Goal: Information Seeking & Learning: Learn about a topic

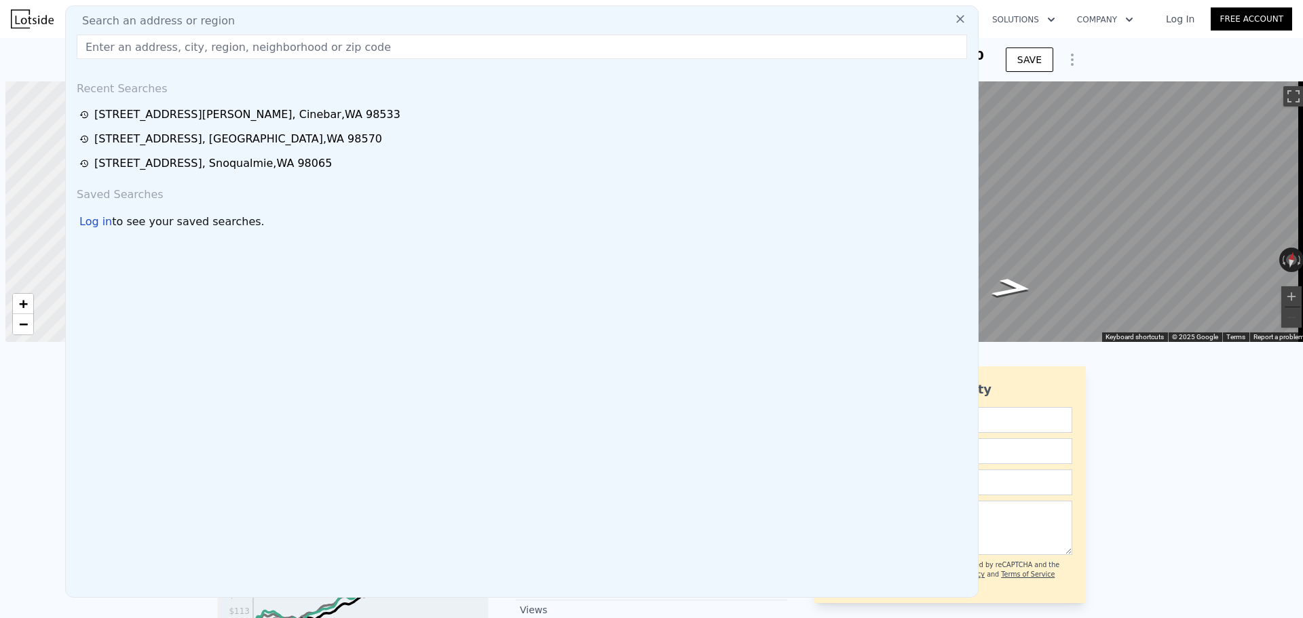
scroll to position [0, 5]
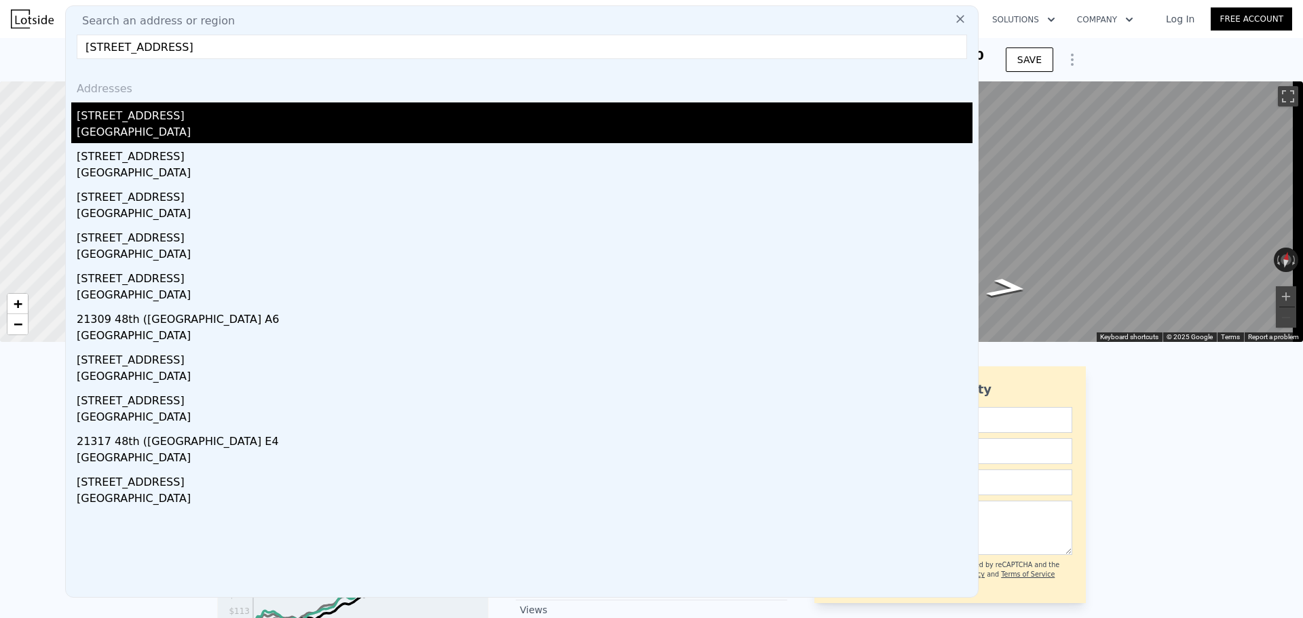
type input "[STREET_ADDRESS]"
click at [229, 117] on div "[STREET_ADDRESS]" at bounding box center [525, 113] width 896 height 22
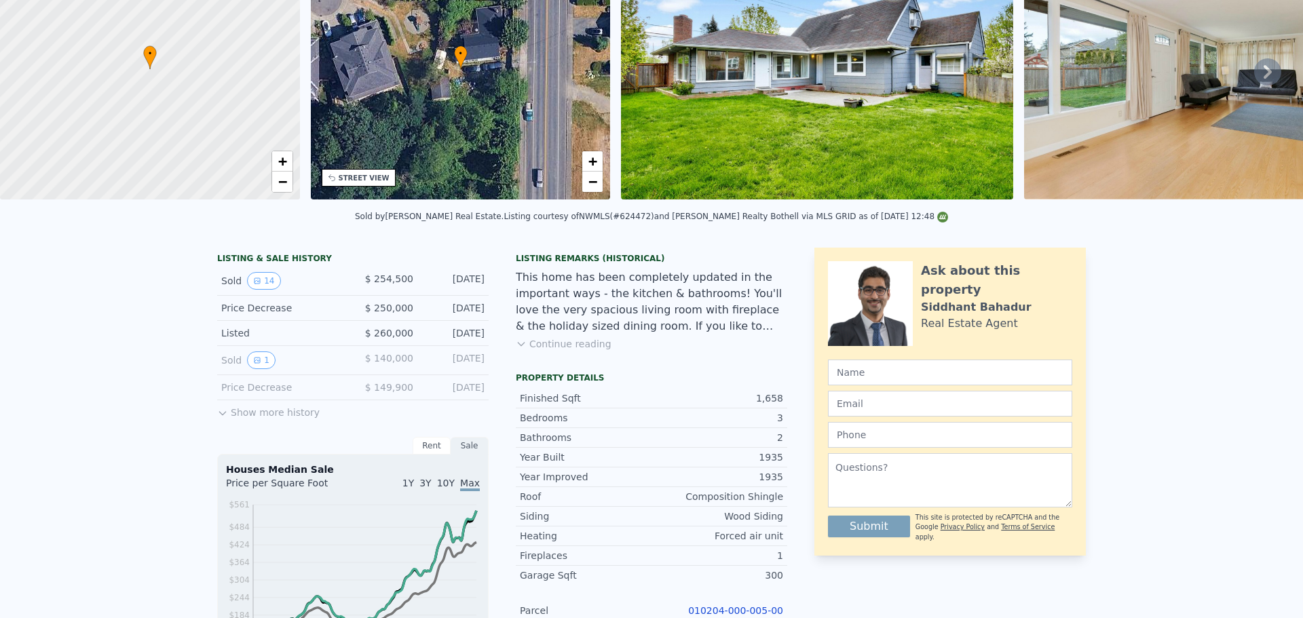
scroll to position [5, 0]
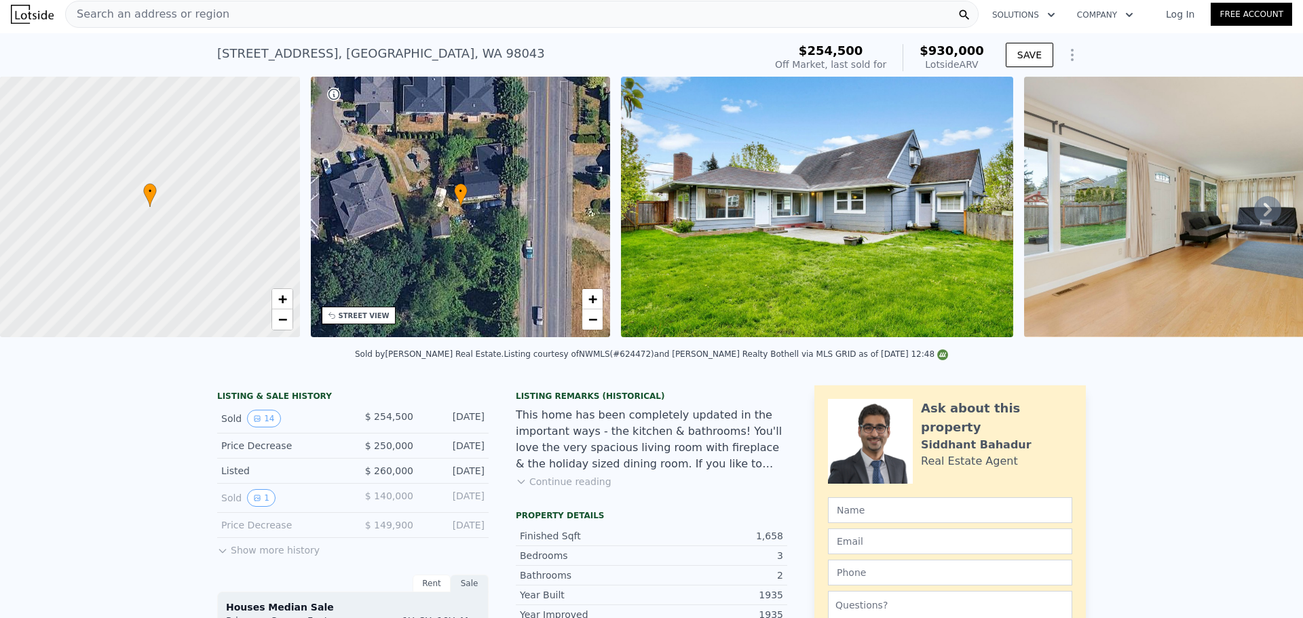
click at [1254, 208] on icon at bounding box center [1267, 209] width 27 height 27
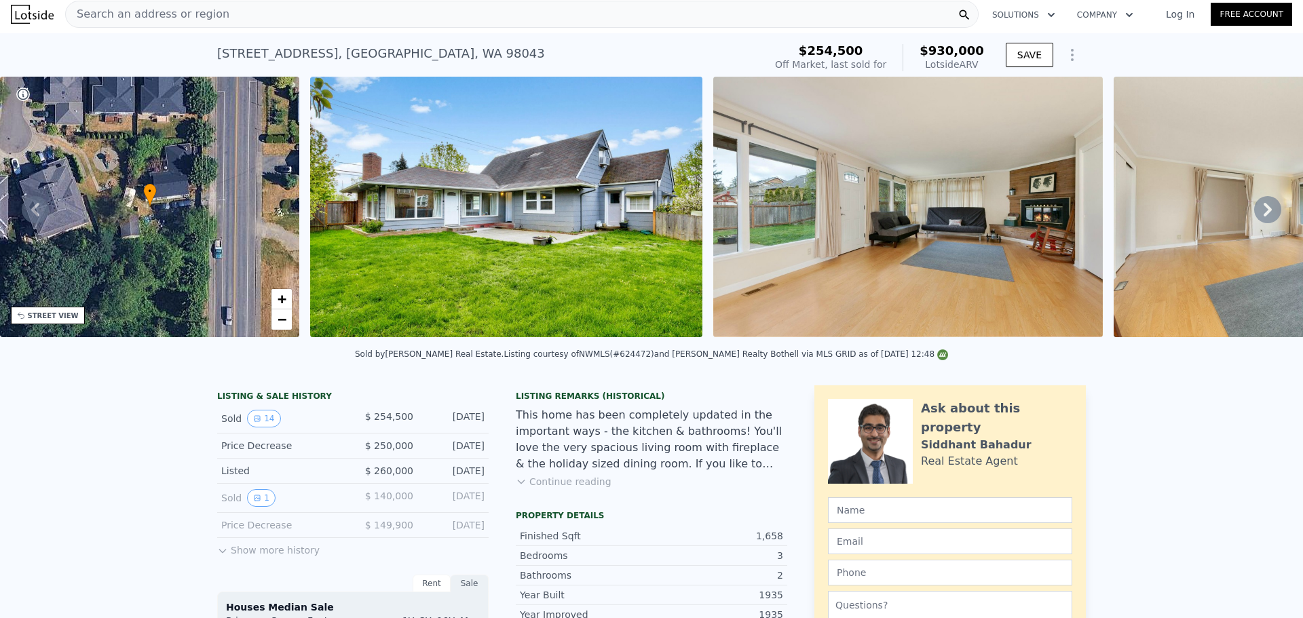
click at [1254, 215] on icon at bounding box center [1267, 209] width 27 height 27
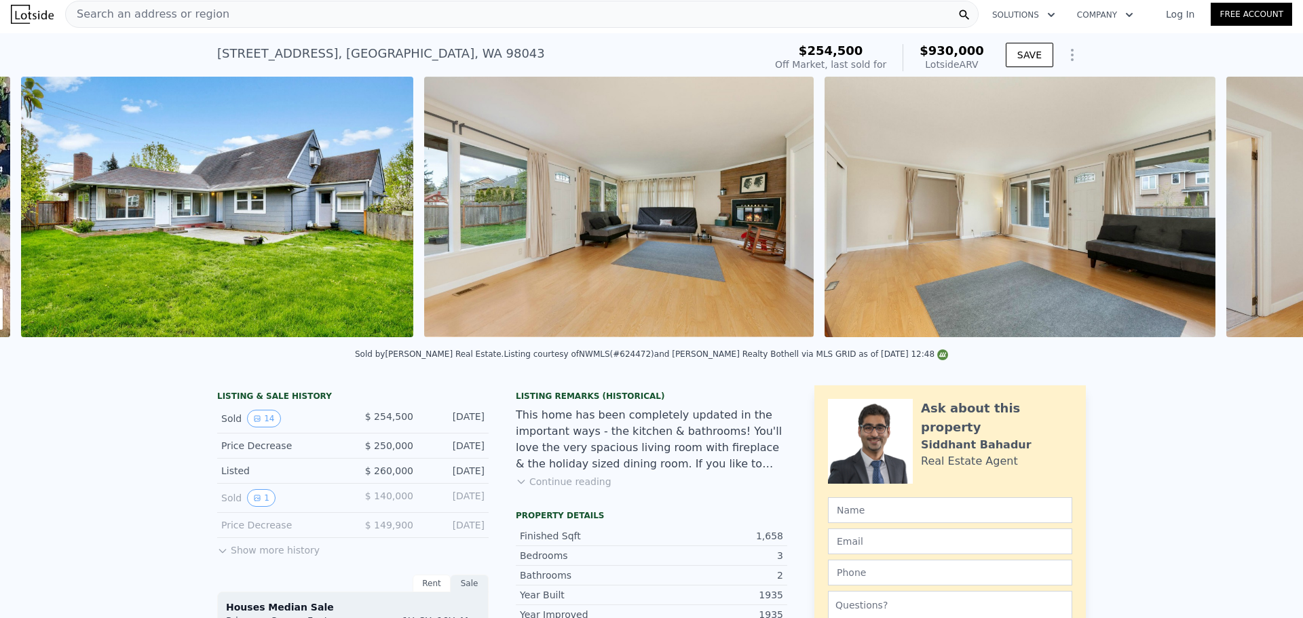
scroll to position [0, 621]
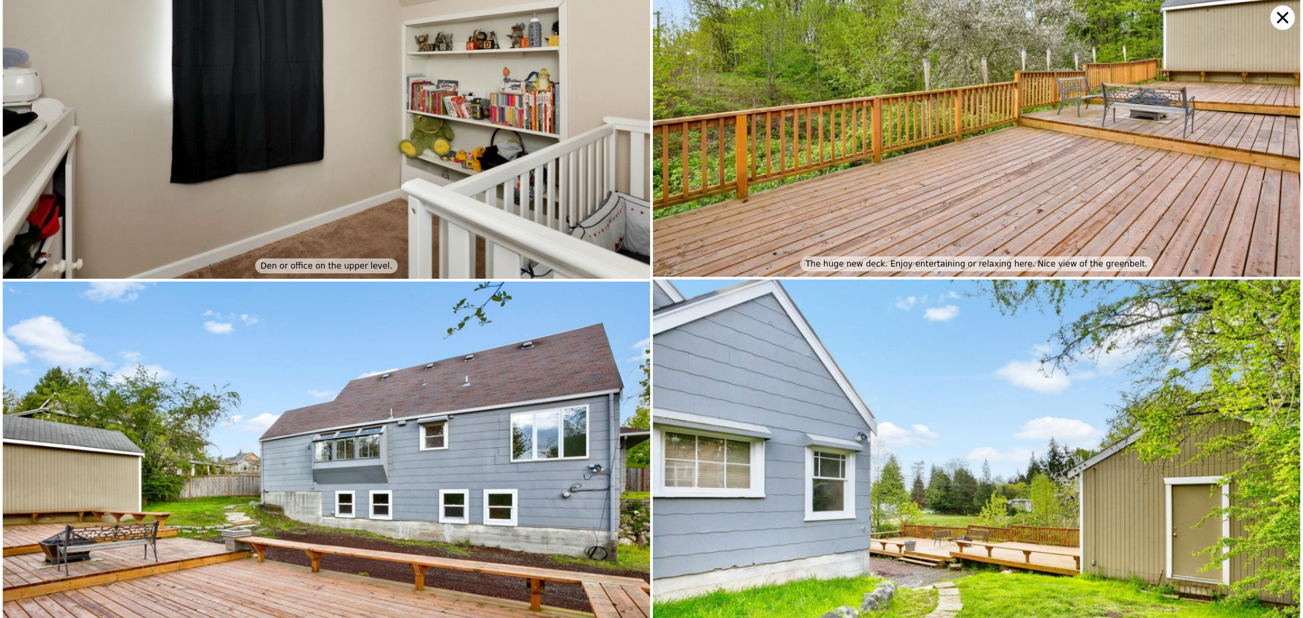
scroll to position [2395, 0]
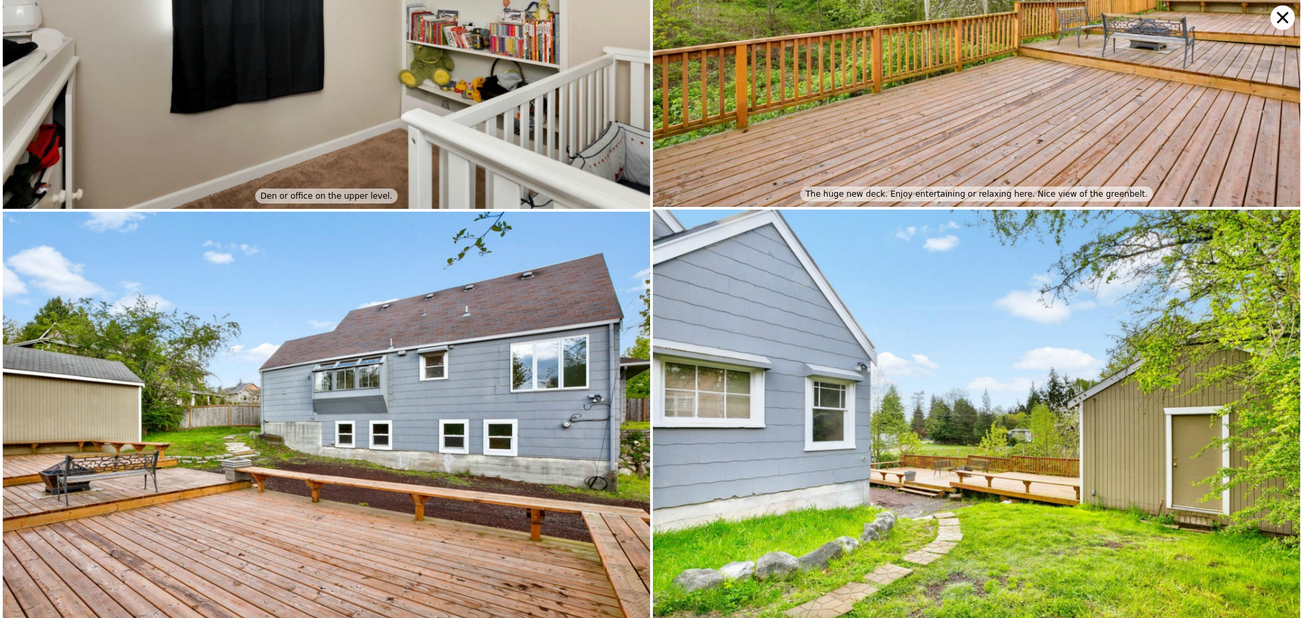
click at [1286, 14] on icon at bounding box center [1283, 18] width 12 height 12
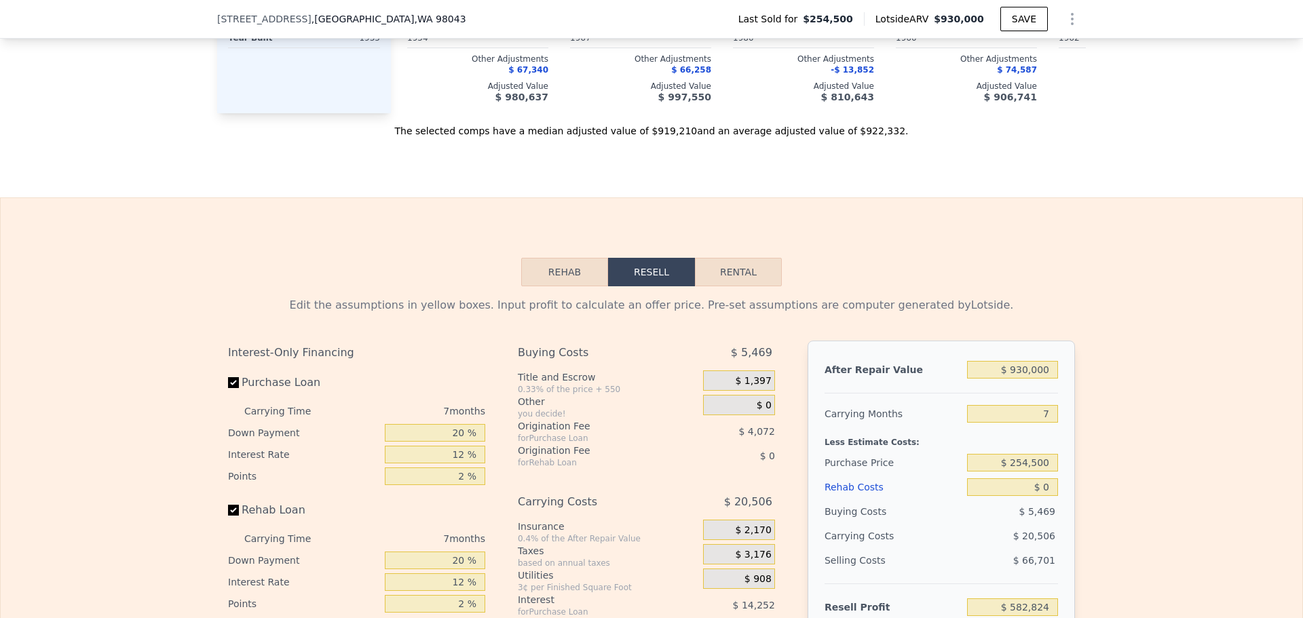
scroll to position [2082, 0]
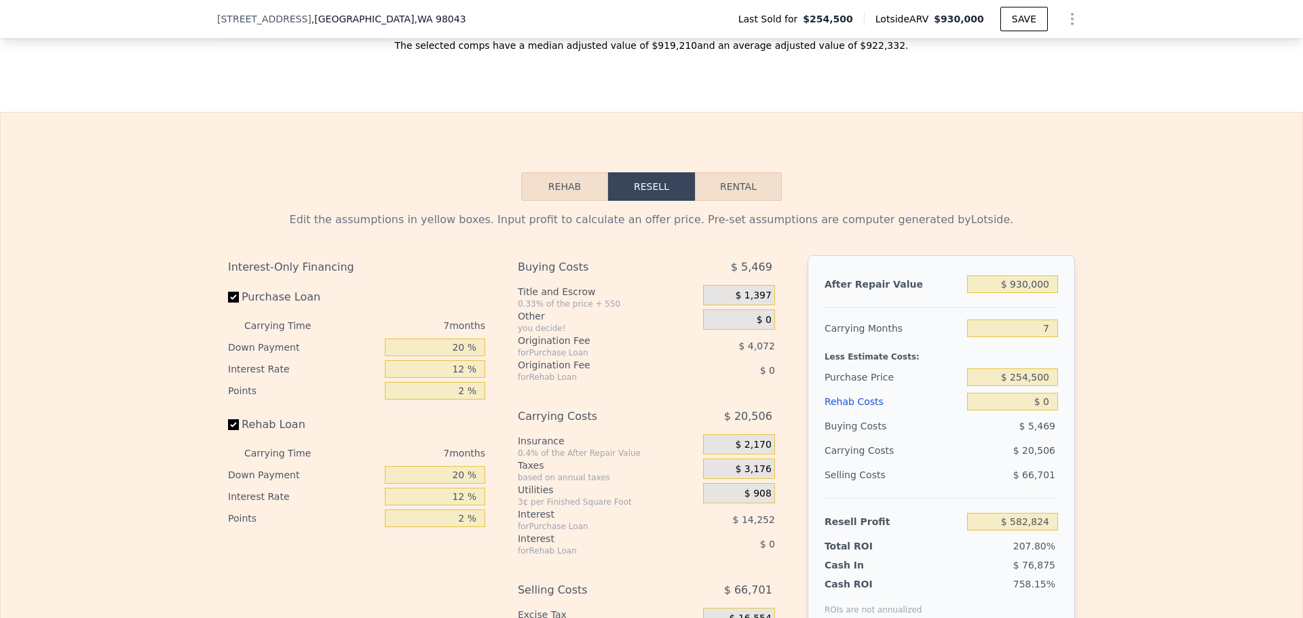
click at [562, 195] on button "Rehab" at bounding box center [564, 186] width 87 height 29
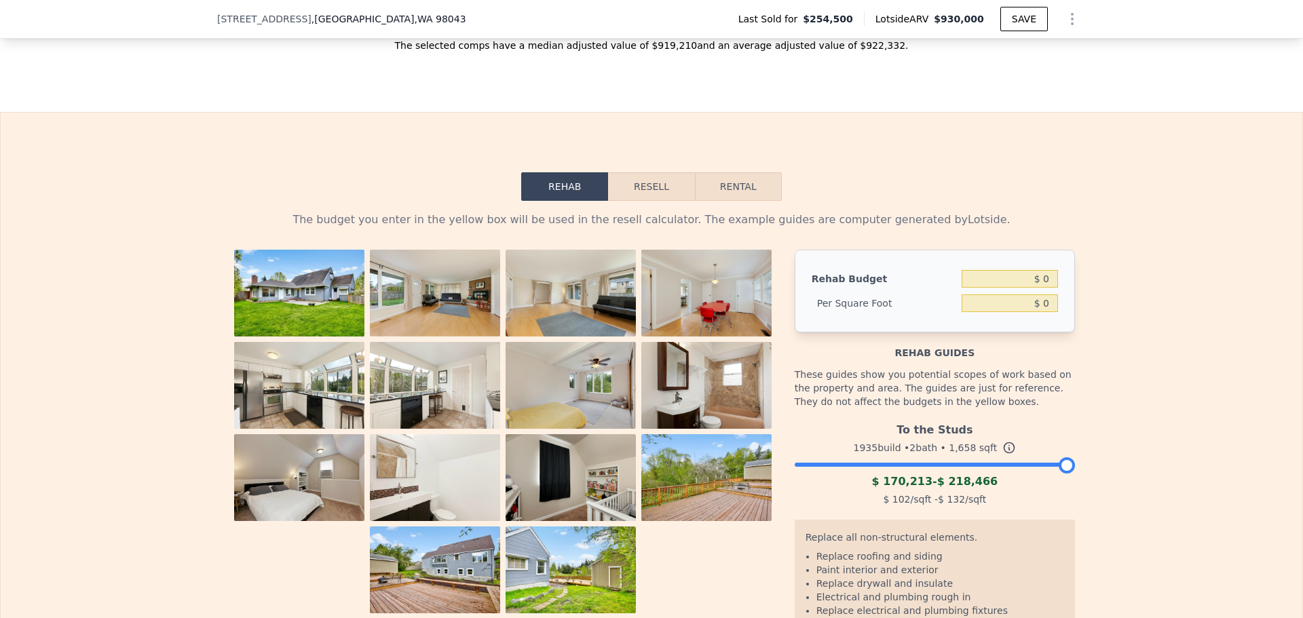
click at [1002, 466] on div at bounding box center [935, 462] width 280 height 8
click at [956, 466] on div at bounding box center [935, 462] width 280 height 8
click at [990, 466] on div at bounding box center [935, 462] width 280 height 8
click at [1028, 466] on div at bounding box center [935, 462] width 280 height 8
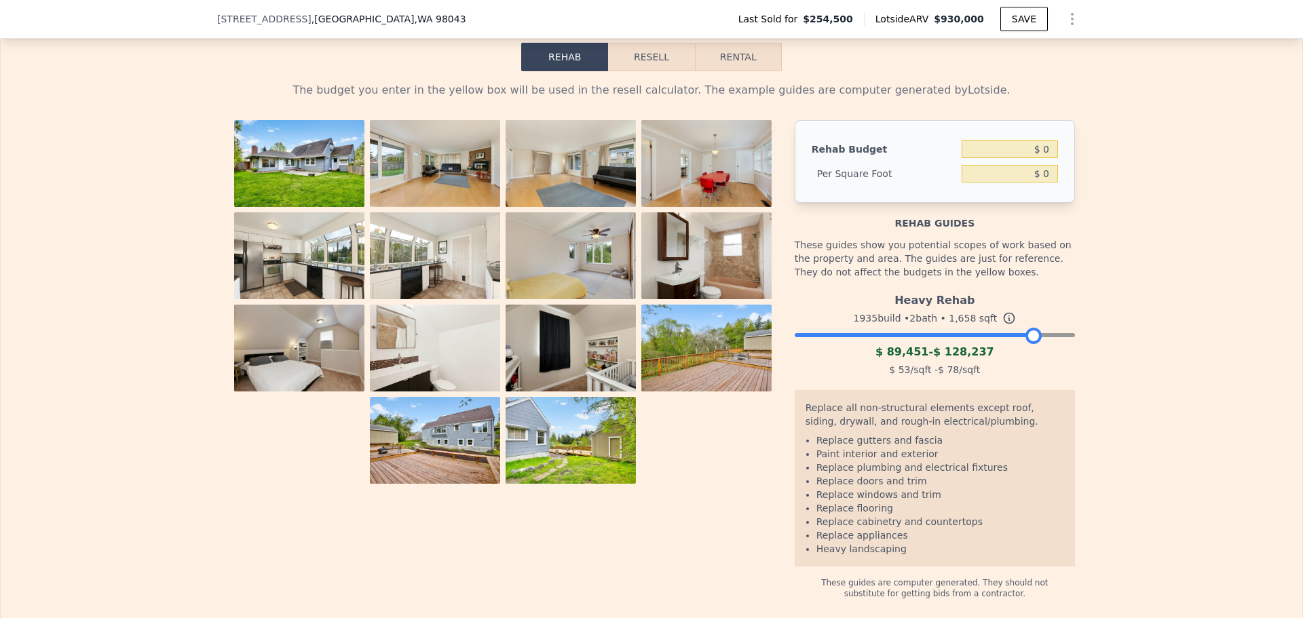
scroll to position [2172, 0]
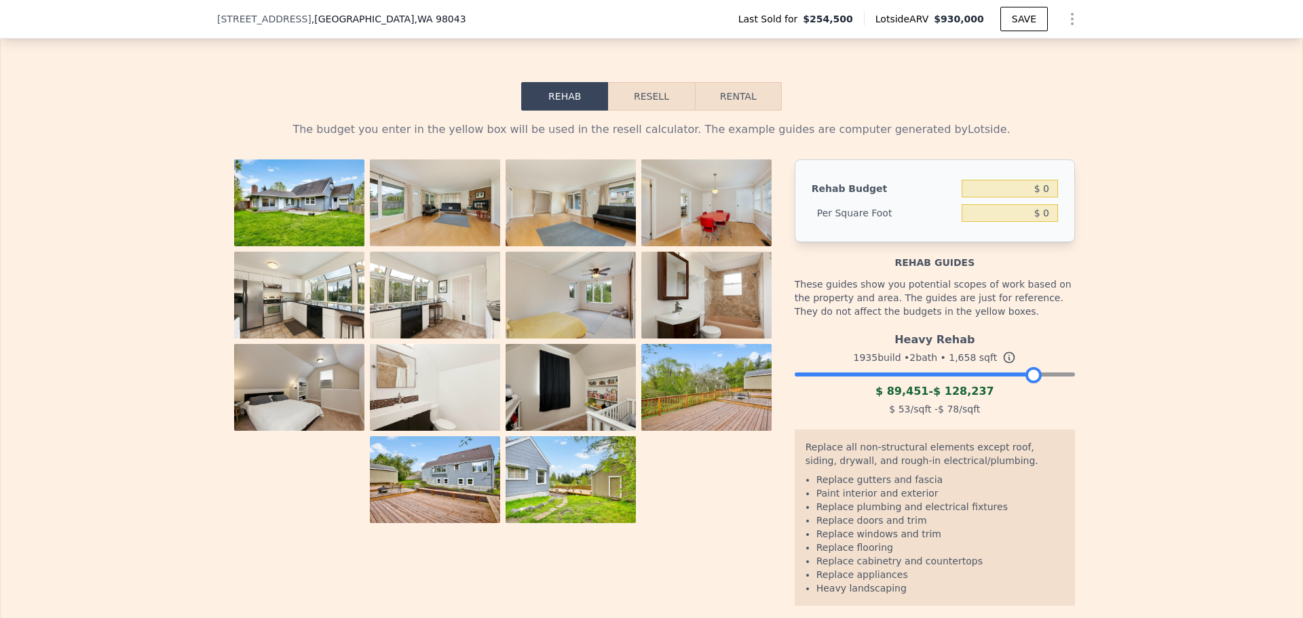
click at [984, 375] on div at bounding box center [935, 371] width 280 height 8
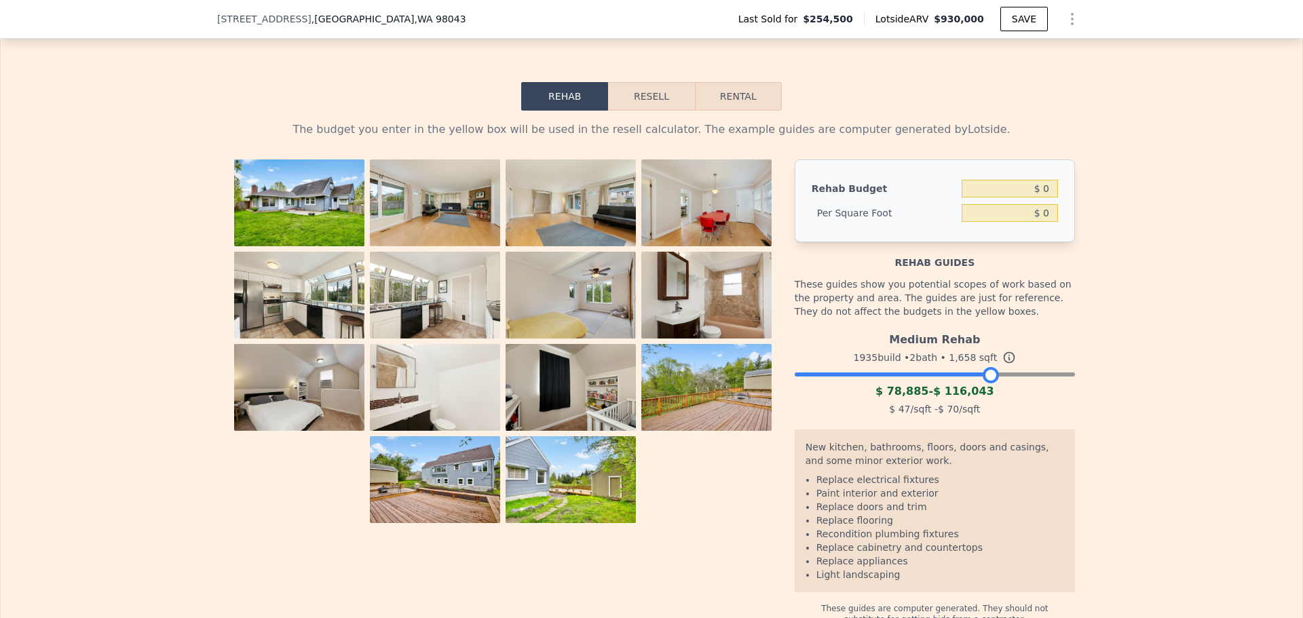
click at [60, 282] on div "The budget you enter in the yellow box will be used in the resell calculator. T…" at bounding box center [652, 368] width 1302 height 515
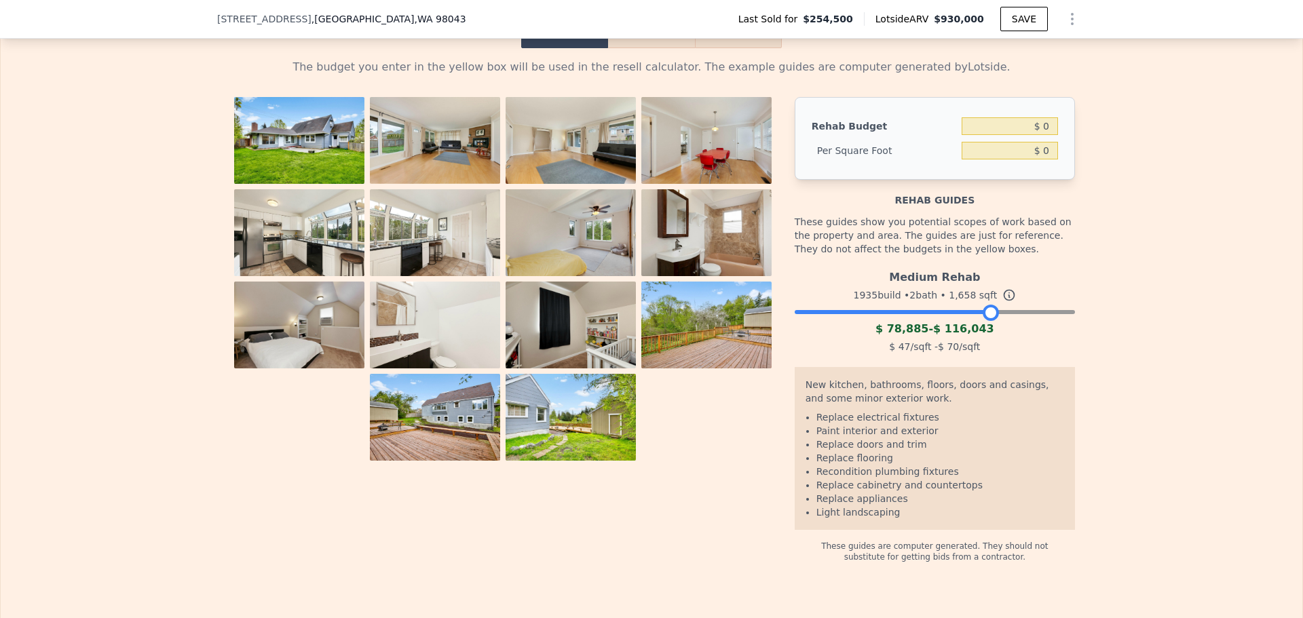
scroll to position [2262, 0]
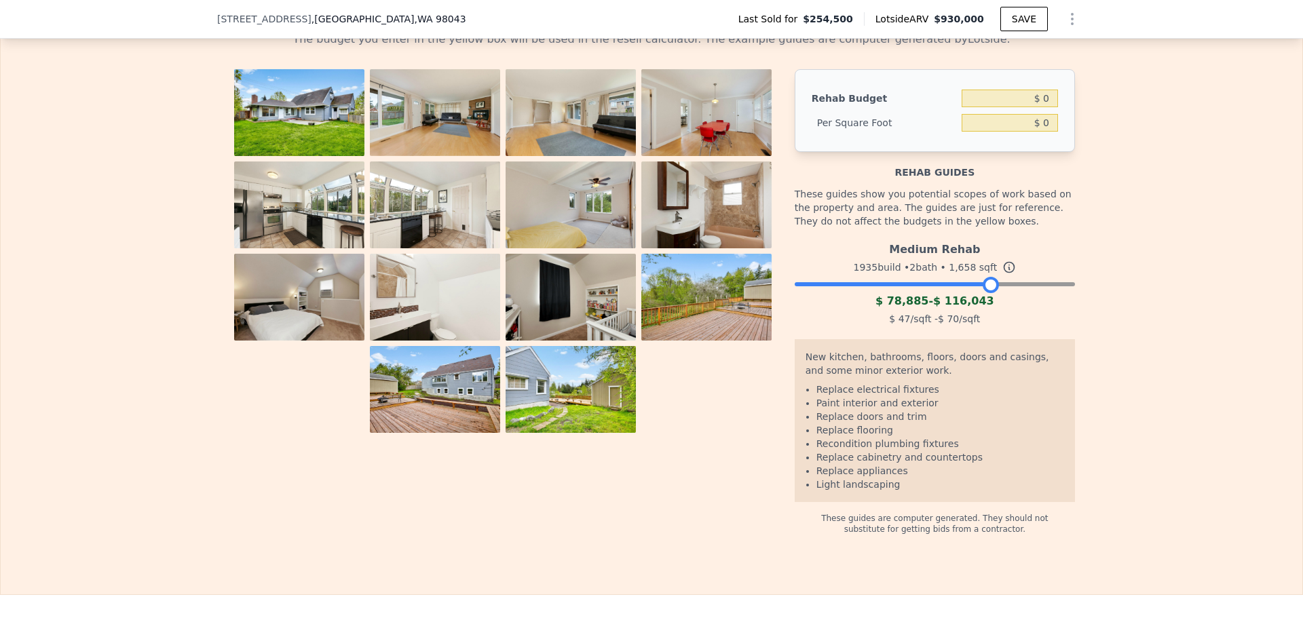
click at [1249, 361] on div "The budget you enter in the yellow box will be used in the resell calculator. T…" at bounding box center [652, 277] width 1302 height 515
click at [1216, 333] on div "The budget you enter in the yellow box will be used in the resell calculator. T…" at bounding box center [652, 277] width 1302 height 515
click at [1174, 417] on div "The budget you enter in the yellow box will be used in the resell calculator. T…" at bounding box center [652, 277] width 1302 height 515
click at [1182, 409] on div "The budget you enter in the yellow box will be used in the resell calculator. T…" at bounding box center [652, 277] width 1302 height 515
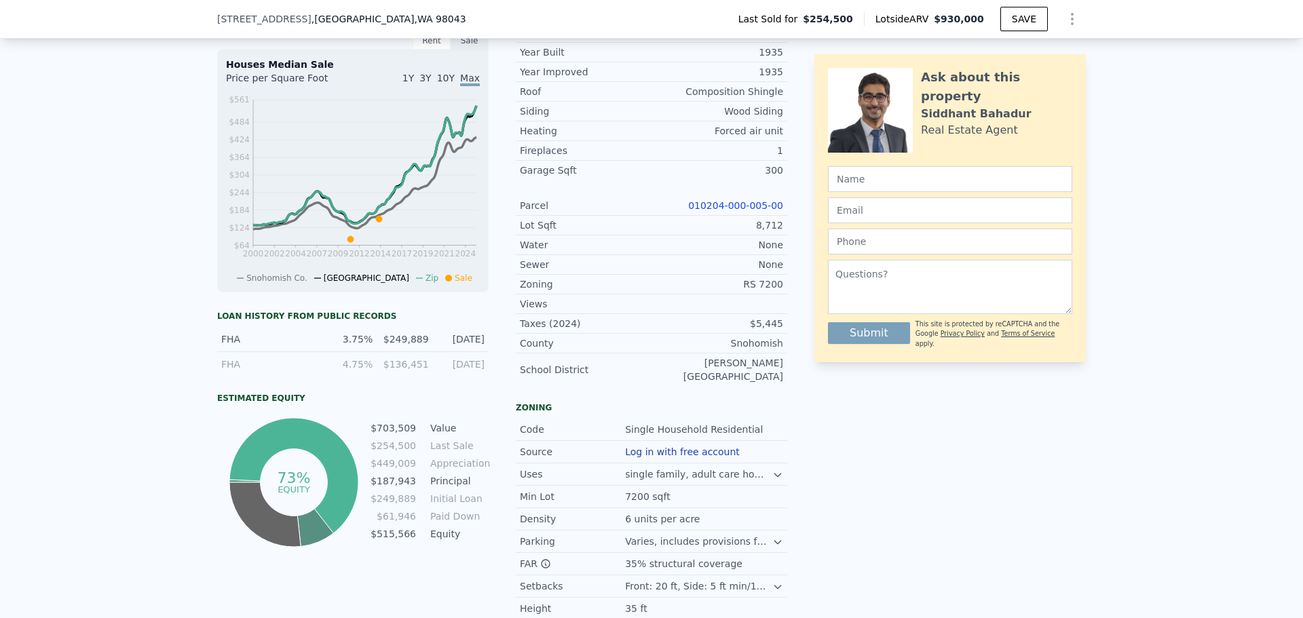
scroll to position [272, 0]
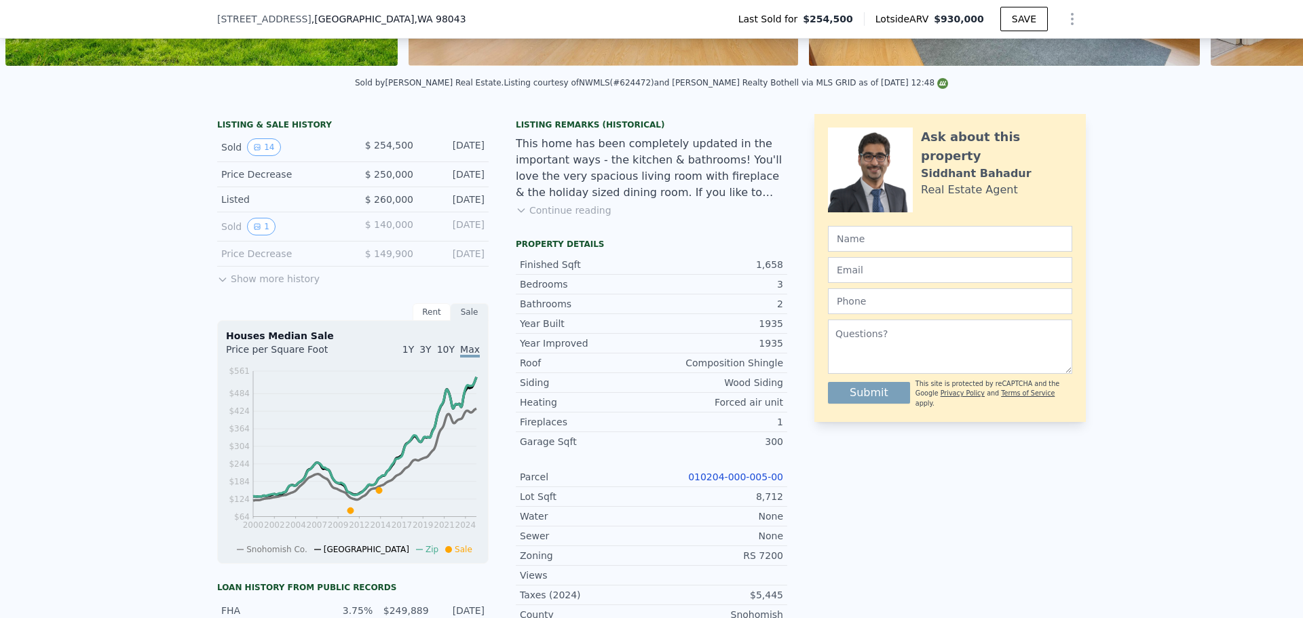
click at [122, 246] on div "LISTING & SALE HISTORY Sold 14 $ 254,500 [DATE] Price Decrease $ 250,000 [DATE]…" at bounding box center [651, 549] width 1303 height 893
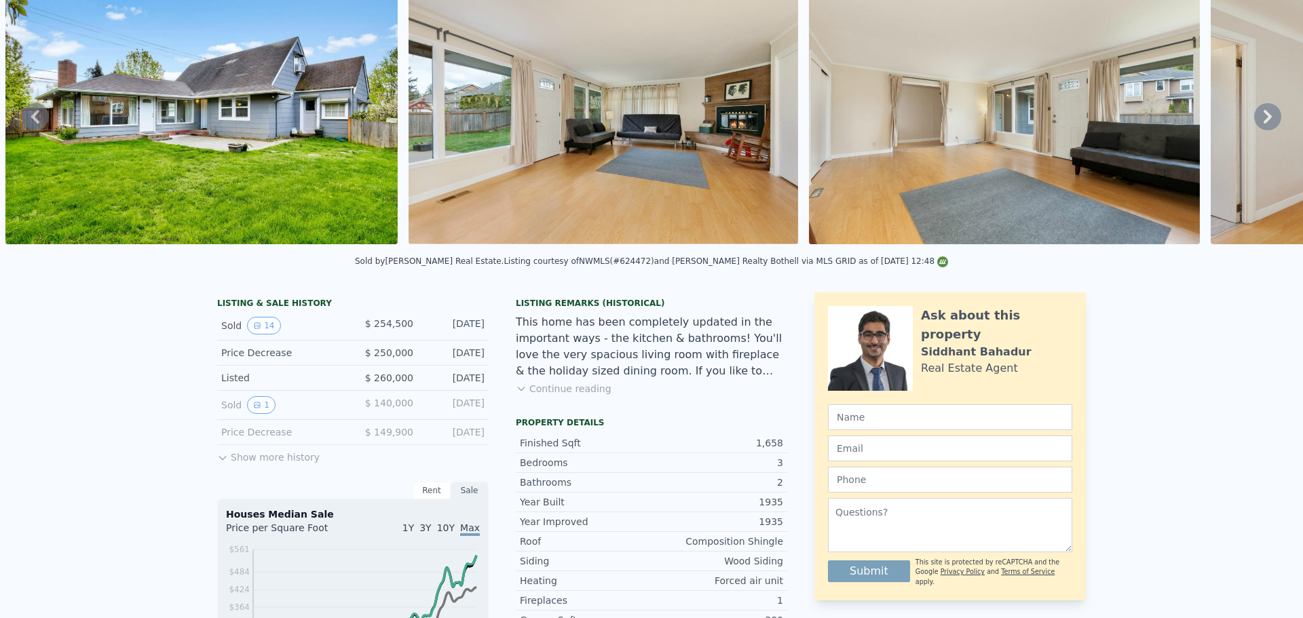
scroll to position [5, 0]
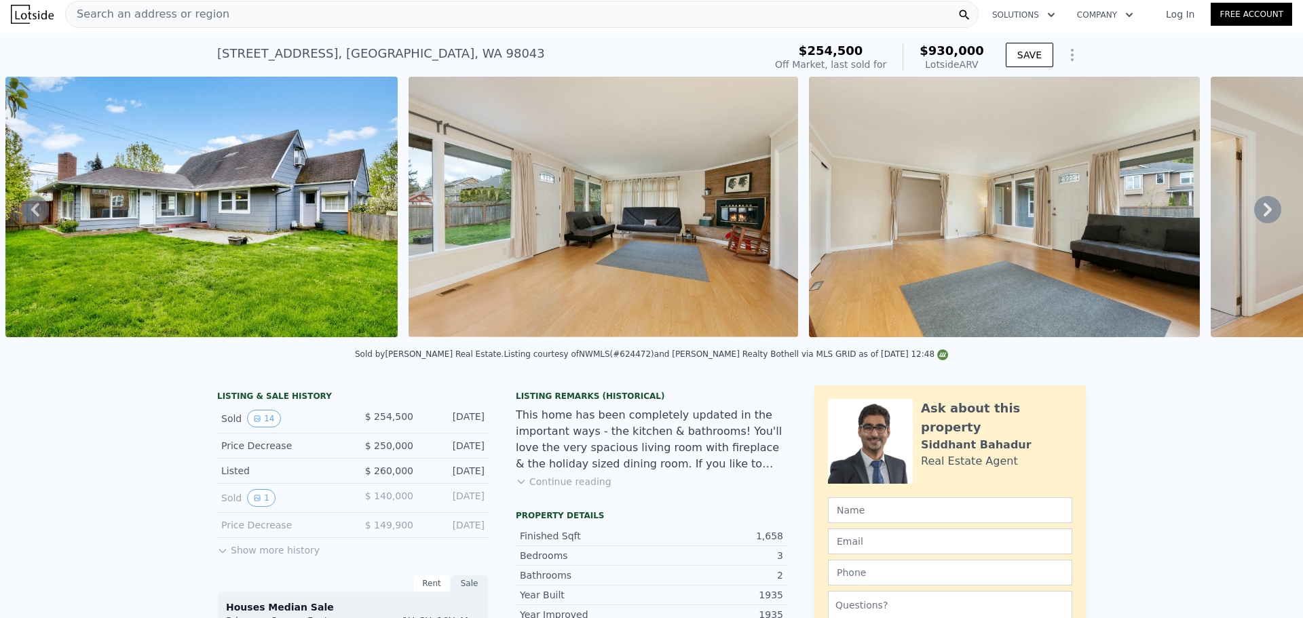
click at [1254, 215] on icon at bounding box center [1267, 209] width 27 height 27
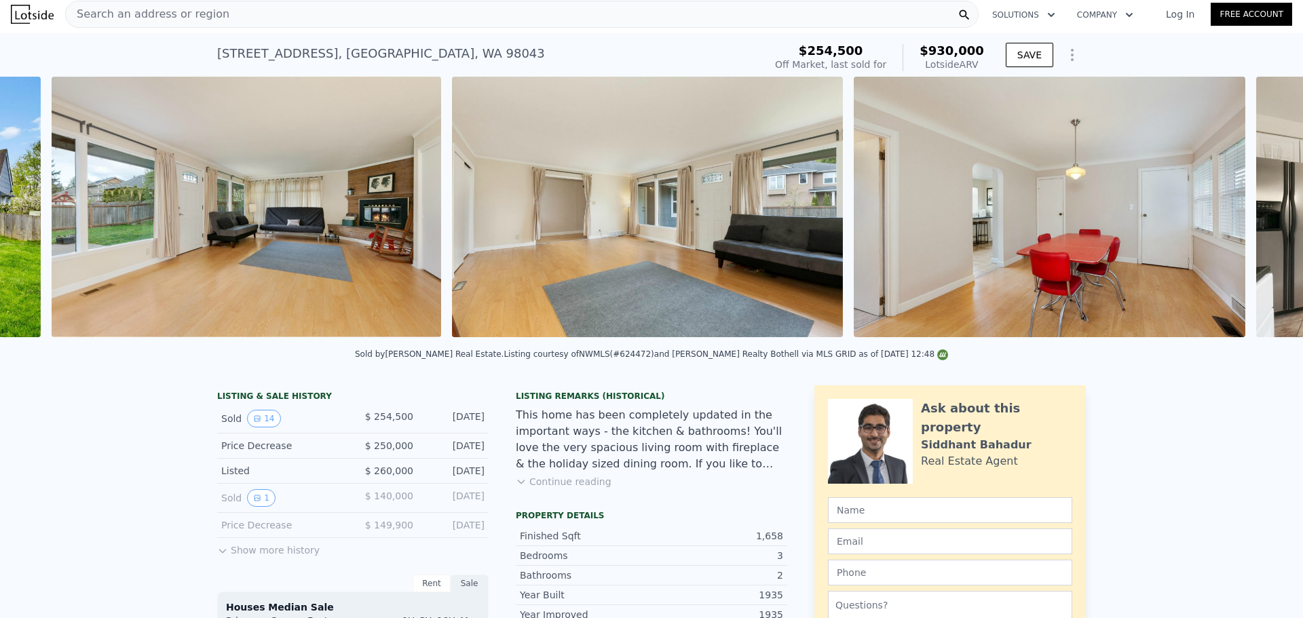
scroll to position [0, 1024]
